Goal: Find specific page/section: Find specific page/section

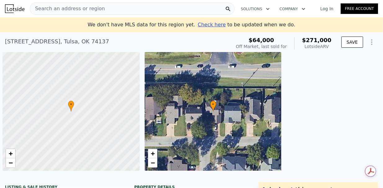
scroll to position [0, 2]
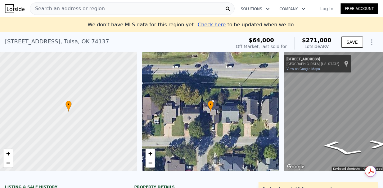
click at [212, 26] on span "Check here" at bounding box center [212, 25] width 28 height 6
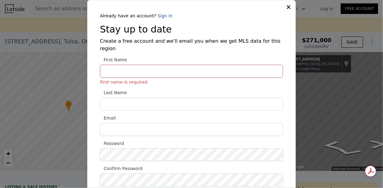
click at [285, 7] on icon at bounding box center [288, 7] width 6 height 6
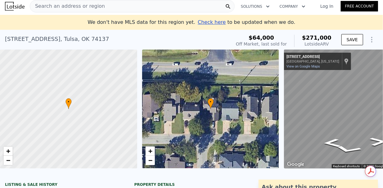
scroll to position [0, 0]
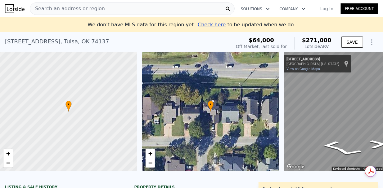
click at [145, 5] on div "Search an address or region" at bounding box center [132, 8] width 205 height 12
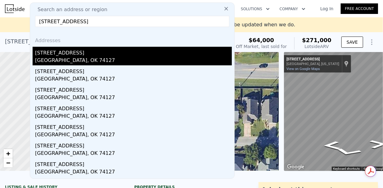
type input "[STREET_ADDRESS]"
click at [111, 56] on div "[STREET_ADDRESS]" at bounding box center [133, 52] width 197 height 10
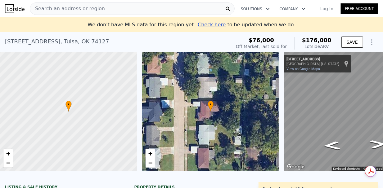
click at [82, 4] on div "Search an address or region" at bounding box center [67, 9] width 75 height 12
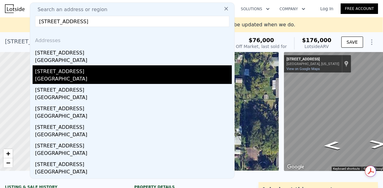
type input "[STREET_ADDRESS]"
click at [108, 73] on div "[STREET_ADDRESS]" at bounding box center [133, 70] width 197 height 10
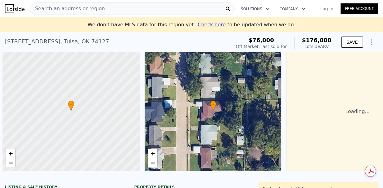
scroll to position [0, 2]
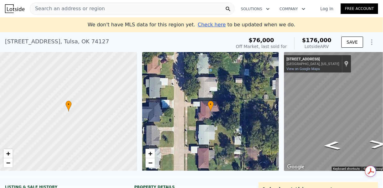
click at [176, 5] on div "Search an address or region" at bounding box center [132, 8] width 205 height 12
